Goal: Information Seeking & Learning: Learn about a topic

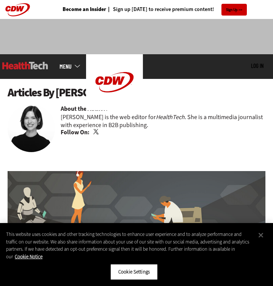
click at [19, 63] on img at bounding box center [25, 66] width 46 height 8
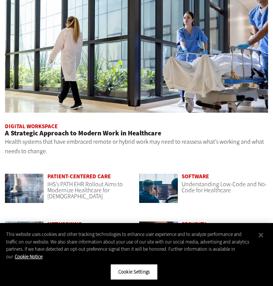
scroll to position [431, 0]
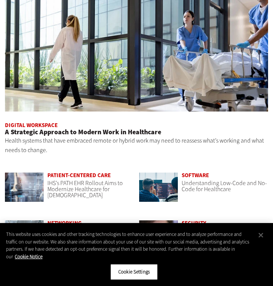
click at [108, 132] on span "A Strategic Approach to Modern Work in Healthcare" at bounding box center [83, 131] width 156 height 9
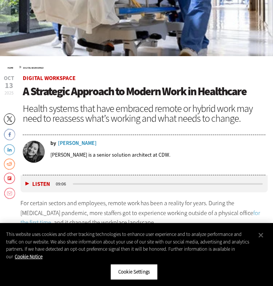
scroll to position [258, 0]
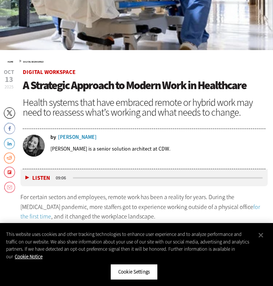
click at [72, 136] on div "Vanessa Ambrose" at bounding box center [77, 137] width 39 height 5
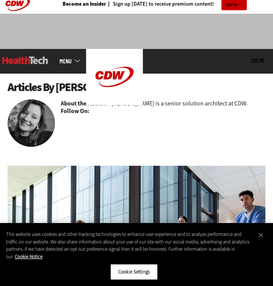
scroll to position [8, 0]
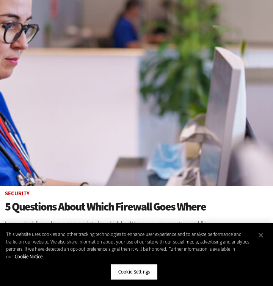
scroll to position [124, 0]
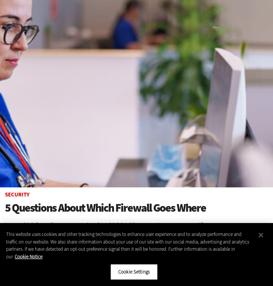
click at [94, 207] on h1 "5 Questions About Which Firewall Goes Where" at bounding box center [136, 208] width 263 height 13
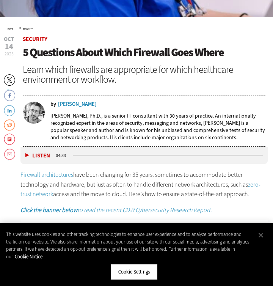
scroll to position [293, 0]
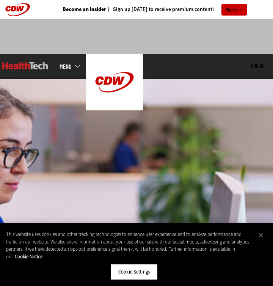
click at [75, 69] on div "MENU Log in Mobile menu Topics Artificial Intelligence Cloud Data Analytics Dat…" at bounding box center [136, 66] width 273 height 25
click at [78, 67] on link "MENU" at bounding box center [73, 66] width 27 height 6
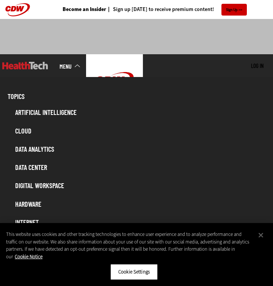
click at [48, 114] on link "Artificial Intelligence" at bounding box center [140, 112] width 258 height 14
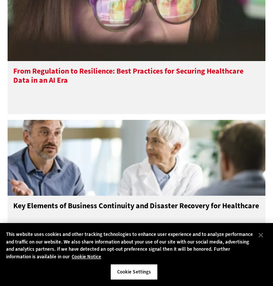
scroll to position [373, 0]
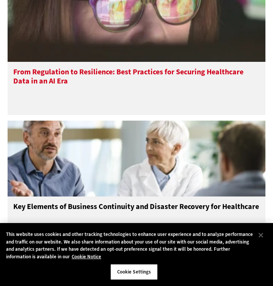
click at [79, 80] on h3 "From Regulation to Resilience: Best Practices for Securing Healthcare Data in a…" at bounding box center [136, 82] width 246 height 30
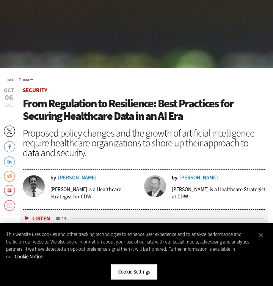
scroll to position [243, 0]
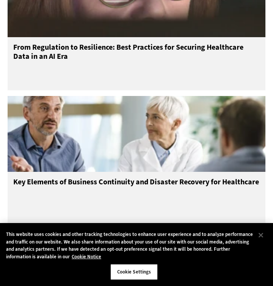
scroll to position [397, 0]
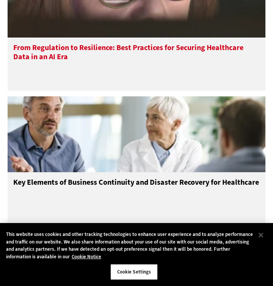
click at [50, 65] on h3 "From Regulation to Resilience: Best Practices for Securing Healthcare Data in a…" at bounding box center [136, 58] width 246 height 30
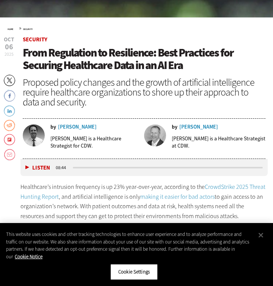
scroll to position [294, 0]
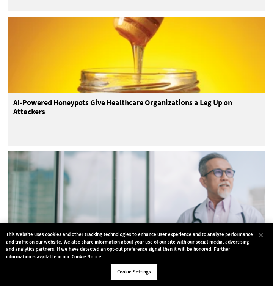
scroll to position [619, 0]
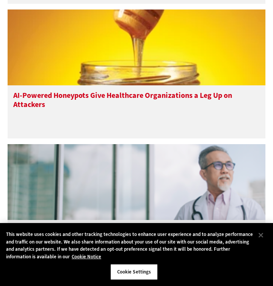
click at [86, 103] on h3 "AI-Powered Honeypots Give Healthcare Organizations a Leg Up on Attackers" at bounding box center [136, 106] width 246 height 30
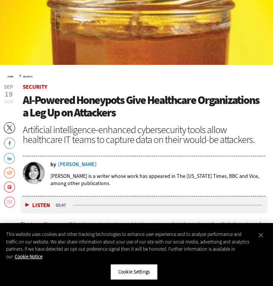
click at [77, 164] on div "[PERSON_NAME]" at bounding box center [77, 164] width 39 height 5
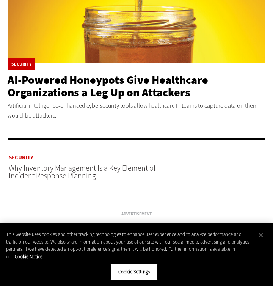
scroll to position [245, 0]
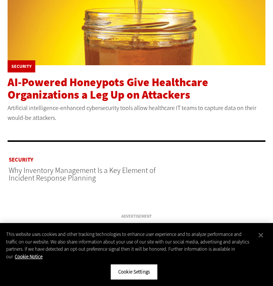
click at [52, 99] on span "AI-Powered Honeypots Give Healthcare Organizations a Leg Up on Attackers" at bounding box center [108, 89] width 200 height 28
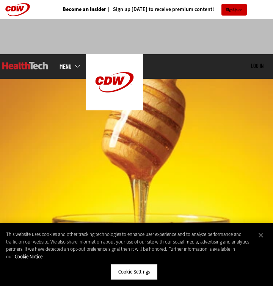
scroll to position [243, 0]
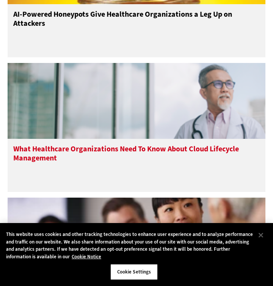
scroll to position [700, 0]
click at [93, 157] on h3 "What Healthcare Organizations Need To Know About Cloud Lifecycle Management" at bounding box center [136, 159] width 246 height 30
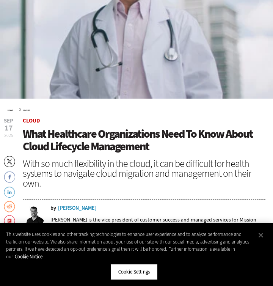
scroll to position [255, 0]
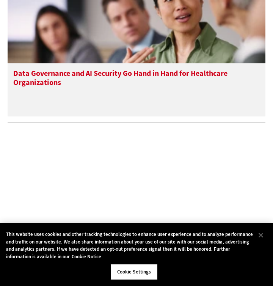
scroll to position [909, 0]
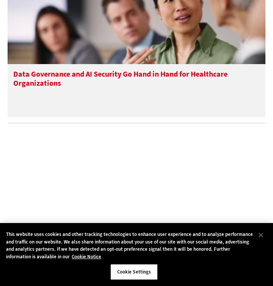
click at [58, 86] on h3 "Data Governance and AI Security Go Hand in Hand for Healthcare Organizations" at bounding box center [136, 85] width 246 height 30
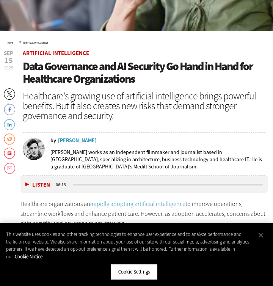
scroll to position [303, 0]
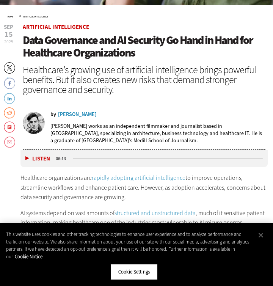
click at [61, 114] on div "[PERSON_NAME]" at bounding box center [77, 114] width 39 height 5
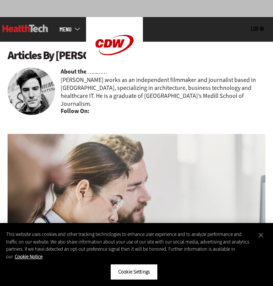
scroll to position [183, 0]
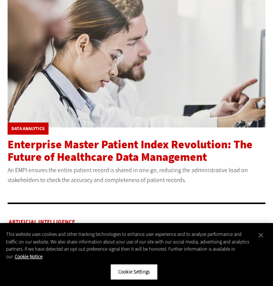
click at [102, 147] on span "Enterprise Master Patient Index Revolution: The Future of Healthcare Data Manag…" at bounding box center [130, 151] width 245 height 28
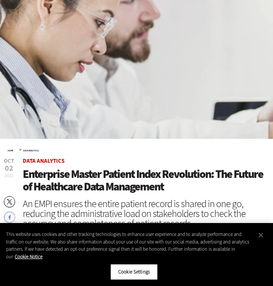
scroll to position [217, 0]
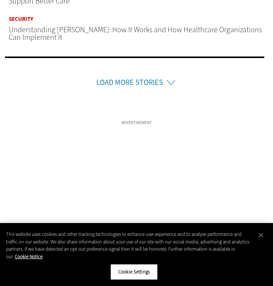
scroll to position [685, 0]
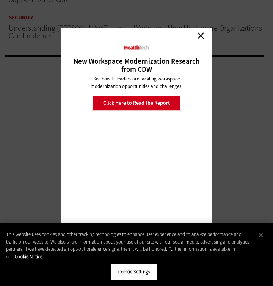
click at [204, 35] on link "Close" at bounding box center [200, 35] width 11 height 11
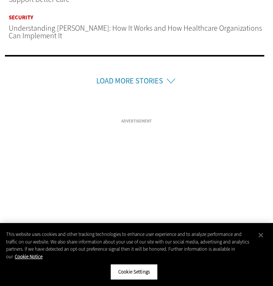
click at [162, 77] on link "Load More Stories" at bounding box center [129, 81] width 67 height 10
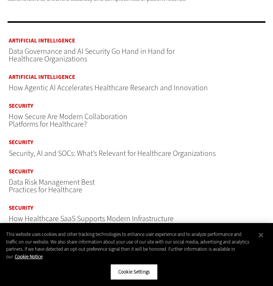
scroll to position [364, 0]
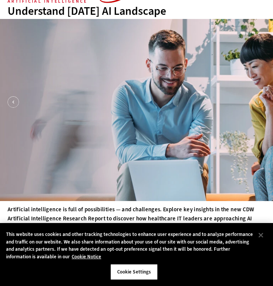
scroll to position [54, 0]
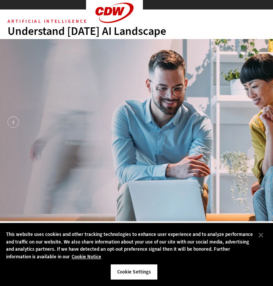
click at [61, 34] on div "Understand Today’s AI Landscape" at bounding box center [137, 30] width 258 height 11
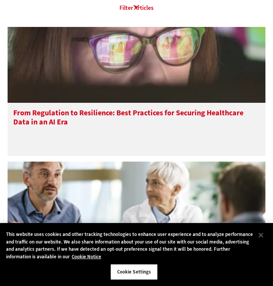
scroll to position [332, 0]
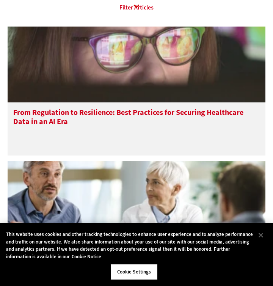
click at [103, 119] on h3 "From Regulation to Resilience: Best Practices for Securing Healthcare Data in a…" at bounding box center [136, 123] width 246 height 30
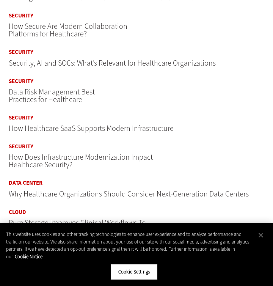
scroll to position [460, 0]
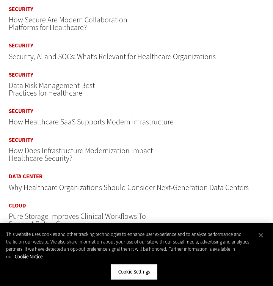
click at [26, 121] on span "How Healthcare SaaS Supports Modern Infrastructure" at bounding box center [91, 122] width 165 height 10
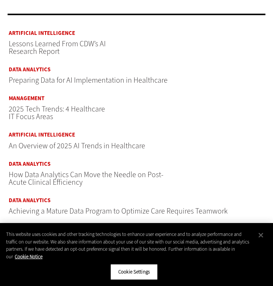
scroll to position [373, 0]
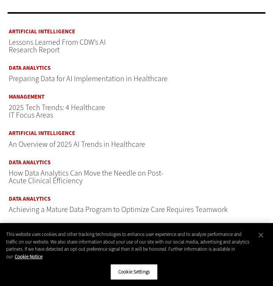
click at [53, 105] on span "2025 Tech Trends: 4 Healthcare IT Focus Areas" at bounding box center [57, 111] width 96 height 18
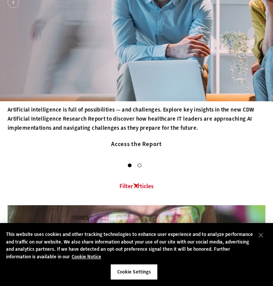
click at [108, 143] on link "Access the Report" at bounding box center [137, 144] width 96 height 12
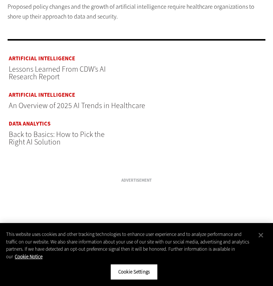
scroll to position [355, 0]
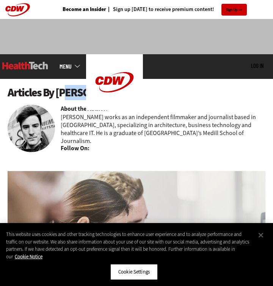
drag, startPoint x: 56, startPoint y: 94, endPoint x: 119, endPoint y: 93, distance: 62.9
click at [119, 94] on h1 "Articles By [PERSON_NAME]" at bounding box center [137, 92] width 258 height 13
copy h1 "[PERSON_NAME]"
